Goal: Task Accomplishment & Management: Manage account settings

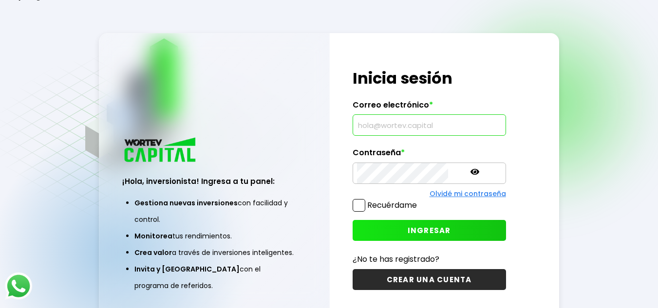
click at [408, 127] on input "text" at bounding box center [429, 125] width 145 height 20
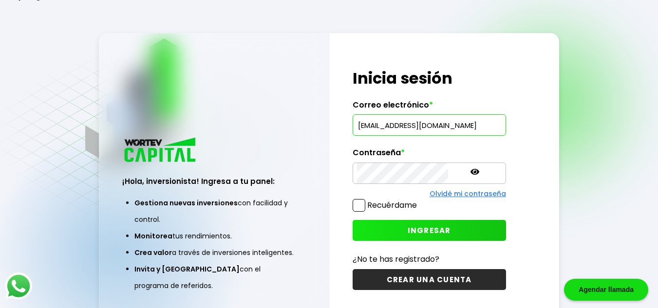
type input "[EMAIL_ADDRESS][DOMAIN_NAME]"
click at [408, 228] on span "INGRESAR" at bounding box center [429, 230] width 43 height 10
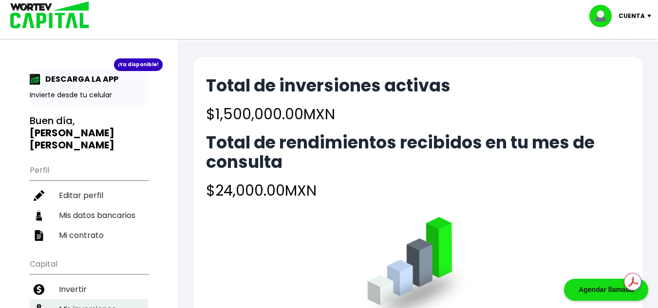
click at [77, 299] on li "Mis inversiones" at bounding box center [89, 309] width 118 height 20
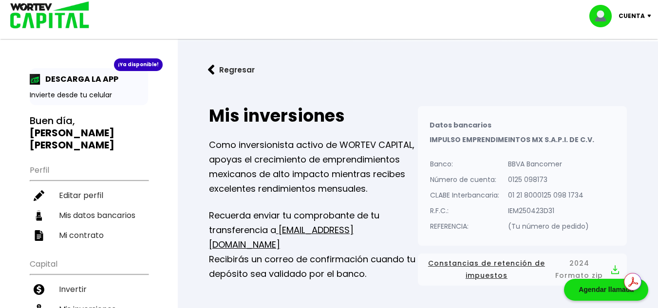
click at [645, 15] on img at bounding box center [651, 16] width 13 height 3
click at [623, 64] on li "Cerrar sesión" at bounding box center [621, 65] width 78 height 20
